Goal: Find specific page/section: Find specific page/section

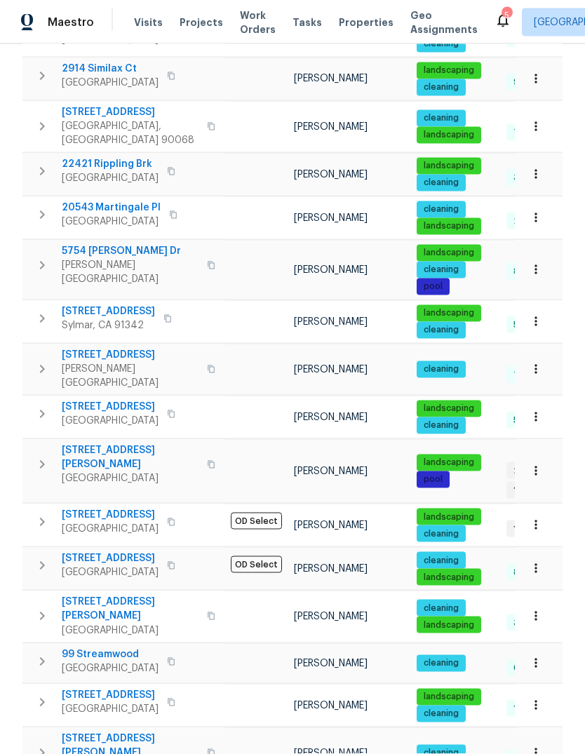
scroll to position [53, 0]
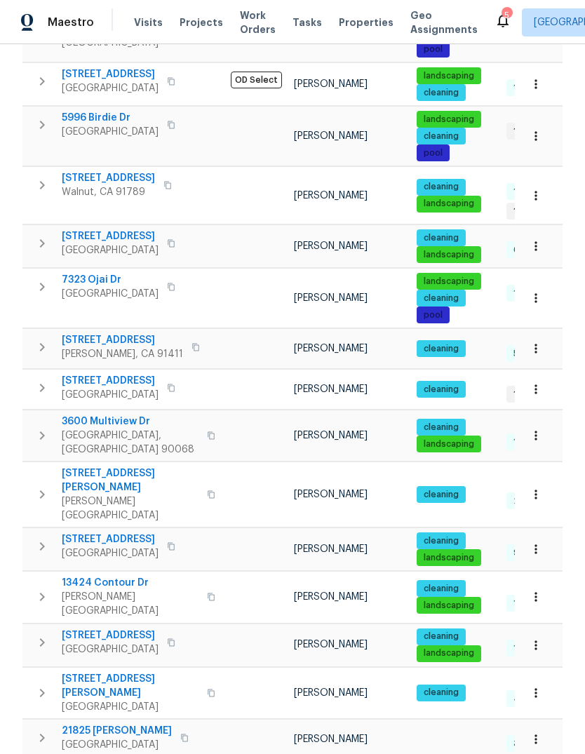
scroll to position [715, 0]
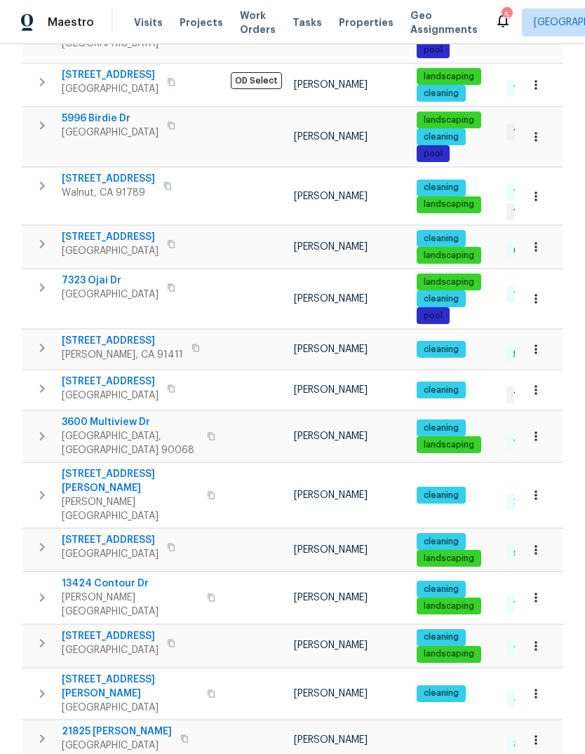
click at [82, 467] on span "[STREET_ADDRESS][PERSON_NAME]" at bounding box center [130, 481] width 137 height 28
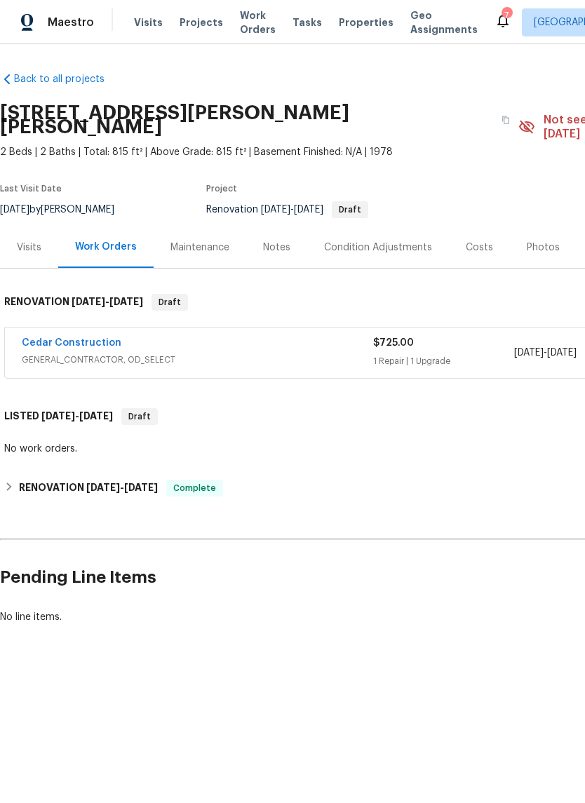
click at [50, 348] on link "Cedar Construction" at bounding box center [72, 343] width 100 height 10
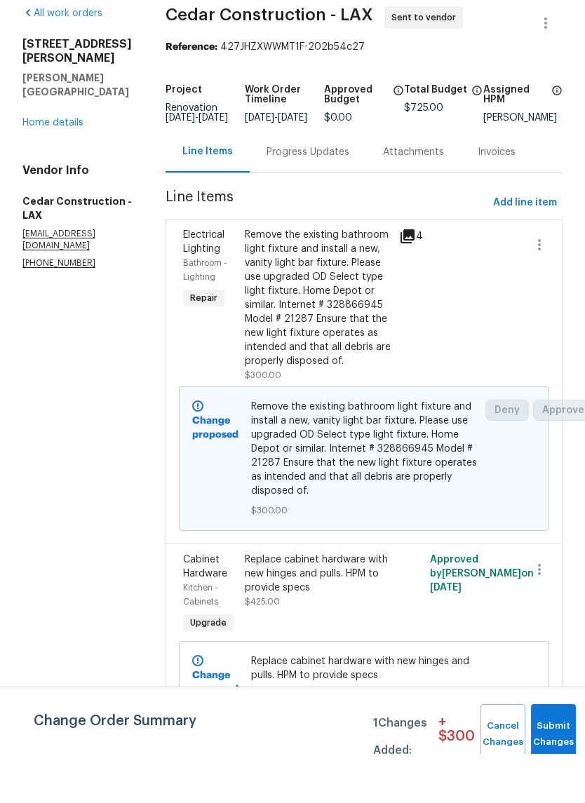
scroll to position [11, 0]
click at [70, 167] on link "Home details" at bounding box center [52, 172] width 61 height 10
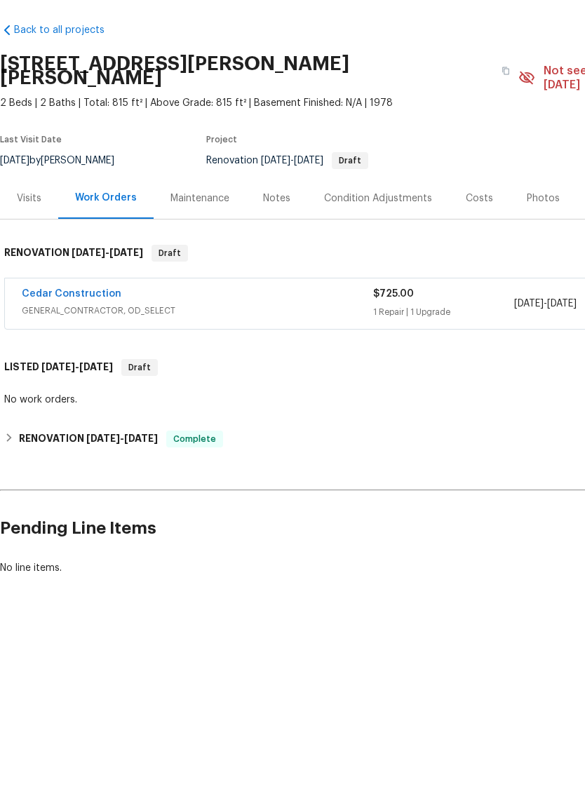
click at [263, 241] on div "Notes" at bounding box center [276, 248] width 27 height 14
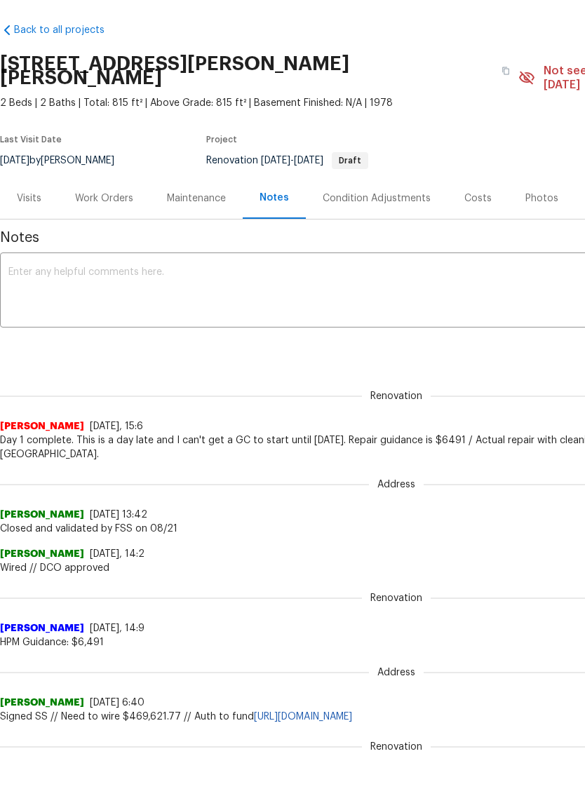
click at [25, 241] on div "Visits" at bounding box center [29, 248] width 25 height 14
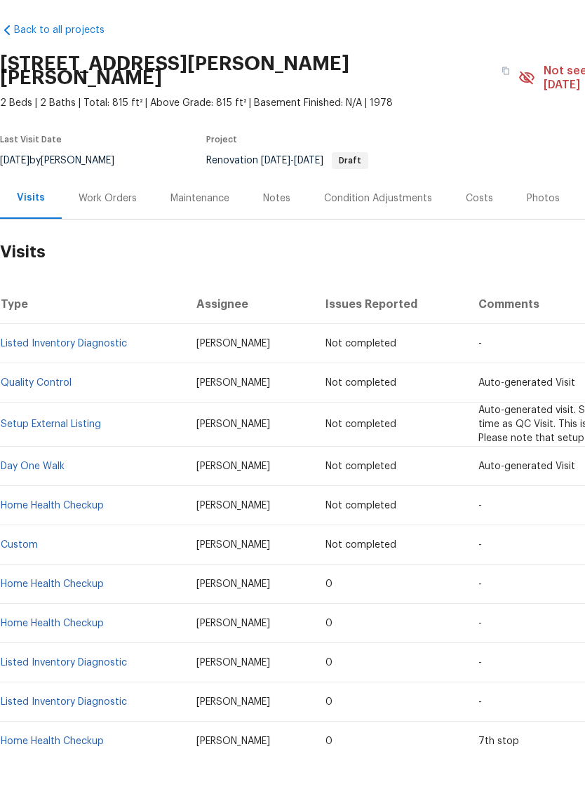
click at [48, 72] on link "Back to all projects" at bounding box center [67, 79] width 135 height 14
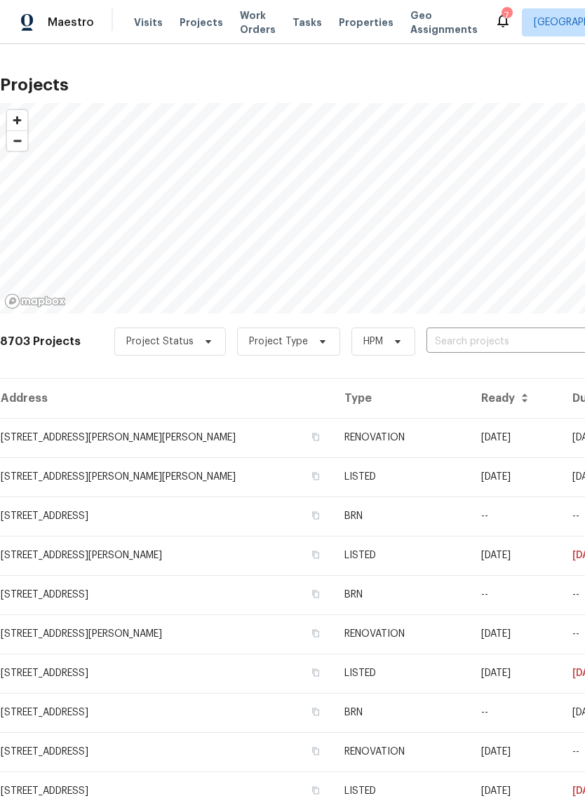
click at [62, 29] on span "Maestro" at bounding box center [71, 22] width 46 height 14
